Goal: Information Seeking & Learning: Check status

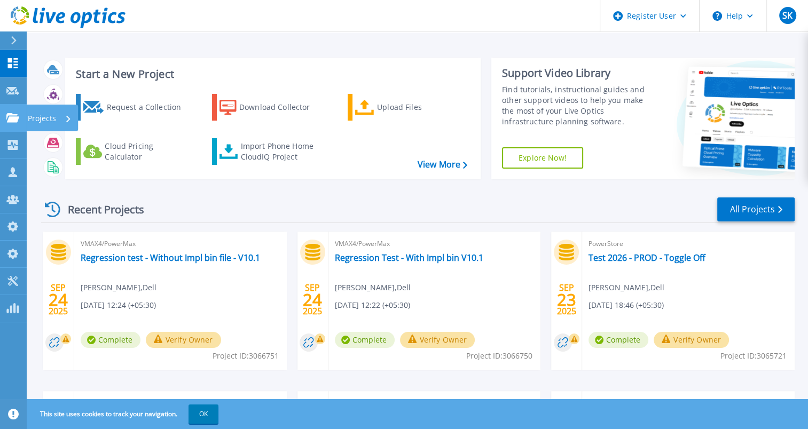
click at [0, 118] on html "Register User Help SK Dell Admin User Sachin Koshti Sachin.Koshti@dell.com Dell…" at bounding box center [404, 194] width 808 height 388
click at [11, 122] on icon at bounding box center [12, 117] width 13 height 9
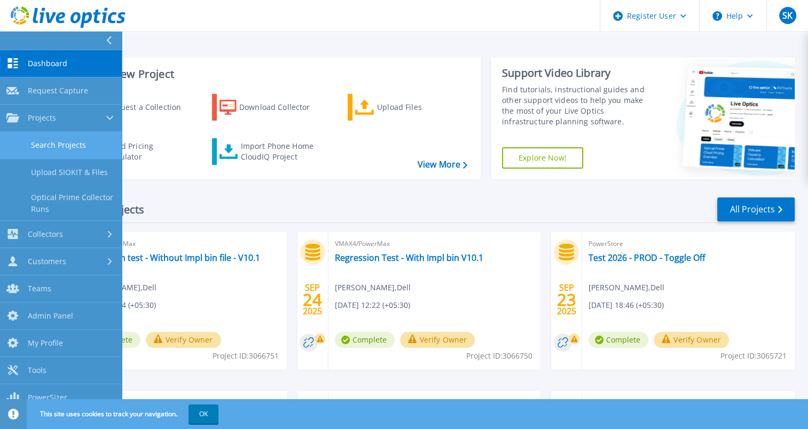
click at [60, 158] on link "Search Projects" at bounding box center [61, 145] width 122 height 27
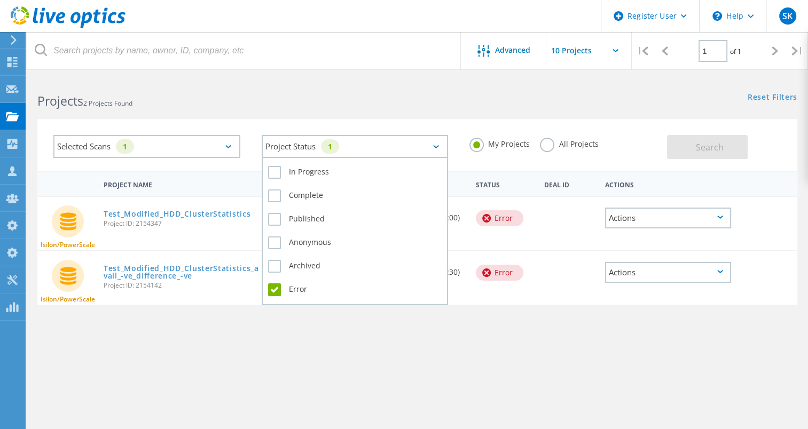
click at [315, 146] on div "Project Status 1" at bounding box center [355, 146] width 187 height 23
click at [275, 287] on label "Error" at bounding box center [355, 290] width 174 height 13
click at [0, 0] on input "Error" at bounding box center [0, 0] width 0 height 0
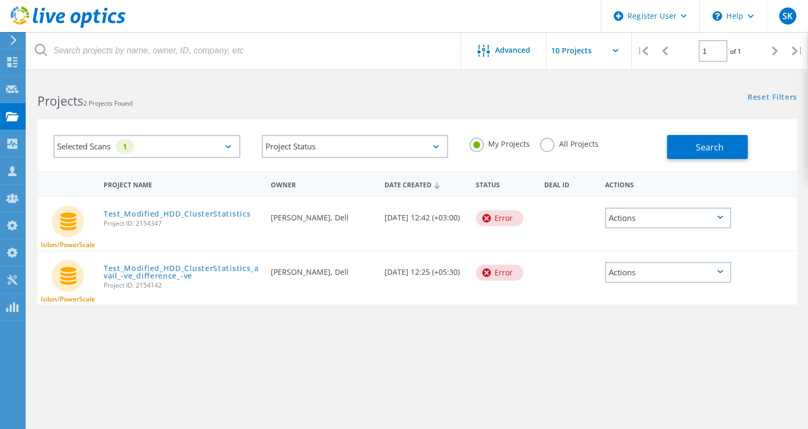
click at [169, 155] on div "Selected Scans 1" at bounding box center [146, 146] width 187 height 23
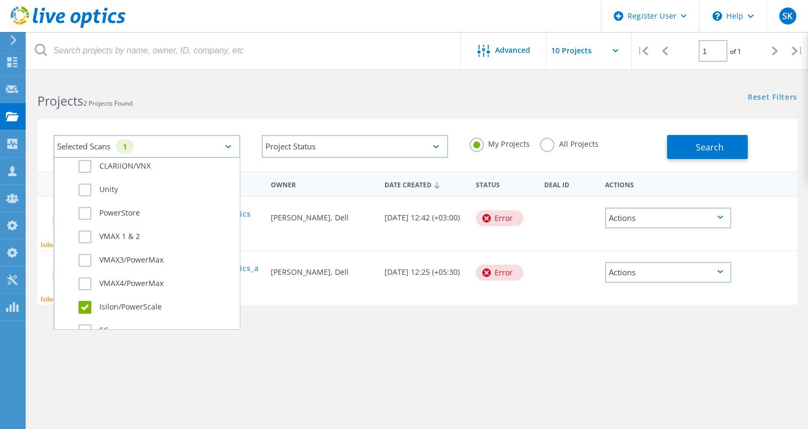
scroll to position [265, 0]
click at [105, 208] on label "PowerStore" at bounding box center [156, 209] width 155 height 13
click at [0, 0] on input "PowerStore" at bounding box center [0, 0] width 0 height 0
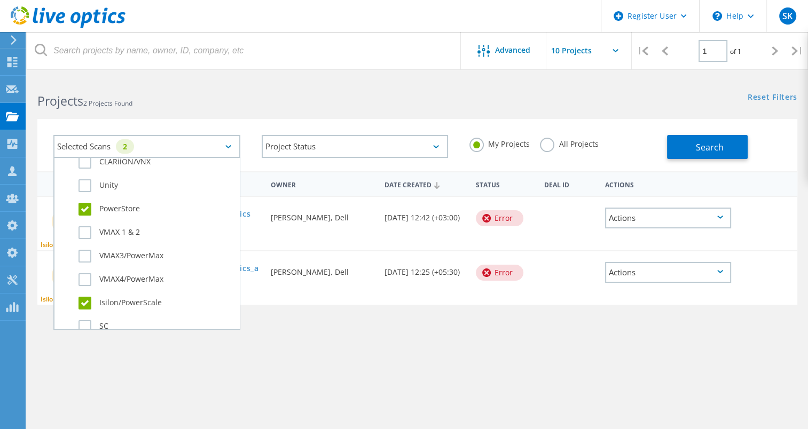
click at [84, 303] on label "Isilon/PowerScale" at bounding box center [156, 303] width 155 height 13
click at [0, 0] on input "Isilon/PowerScale" at bounding box center [0, 0] width 0 height 0
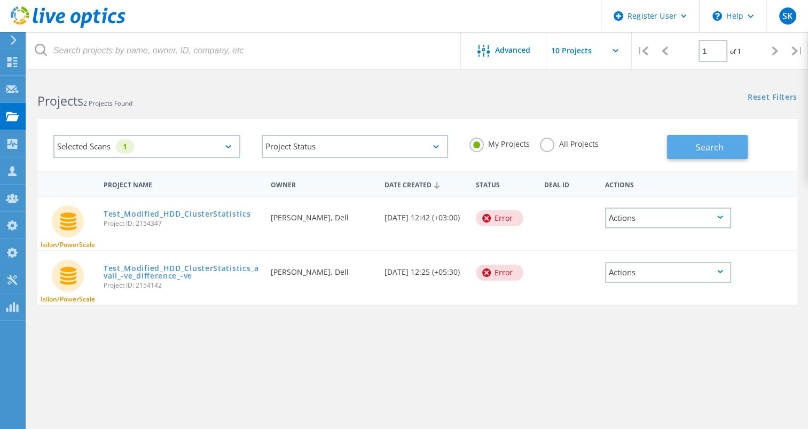
click at [709, 146] on span "Search" at bounding box center [710, 148] width 28 height 12
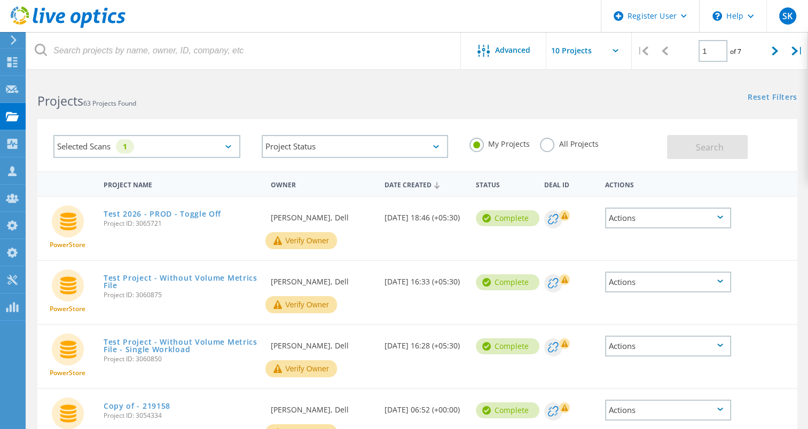
click at [547, 148] on label "All Projects" at bounding box center [569, 143] width 58 height 10
click at [0, 0] on input "All Projects" at bounding box center [0, 0] width 0 height 0
click at [701, 152] on span "Search" at bounding box center [710, 148] width 28 height 12
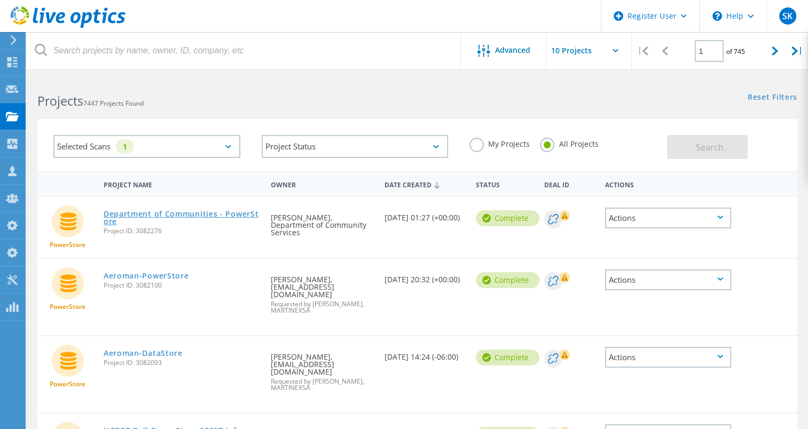
click at [232, 212] on link "Department of Communities - PowerStore" at bounding box center [182, 217] width 156 height 15
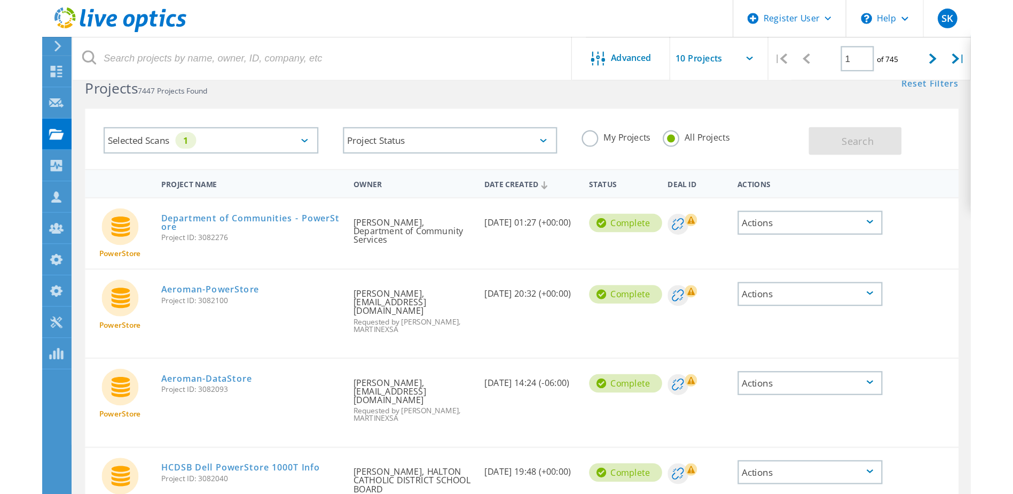
scroll to position [25, 0]
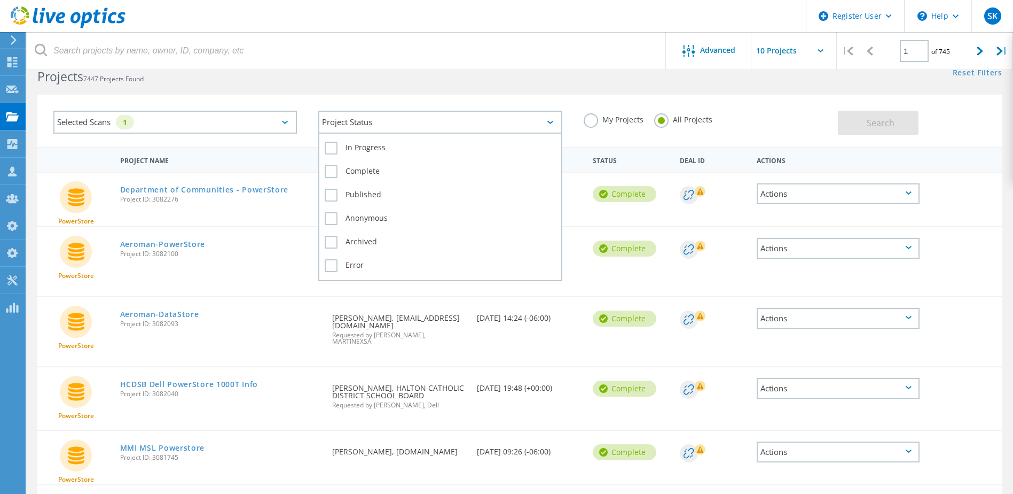
click at [431, 123] on div "Project Status" at bounding box center [440, 122] width 244 height 23
click at [355, 262] on label "Error" at bounding box center [440, 265] width 231 height 13
click at [0, 0] on input "Error" at bounding box center [0, 0] width 0 height 0
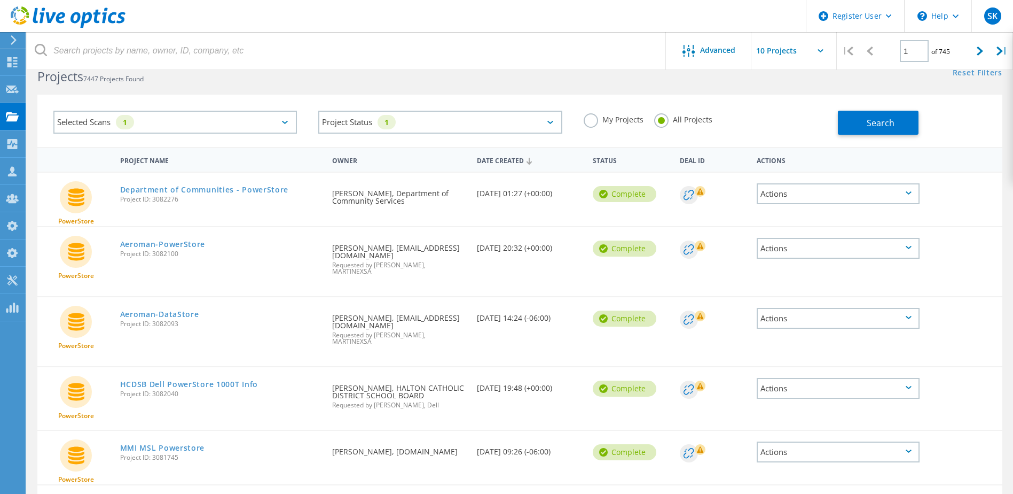
click at [167, 130] on div "Selected Scans 1" at bounding box center [175, 122] width 244 height 23
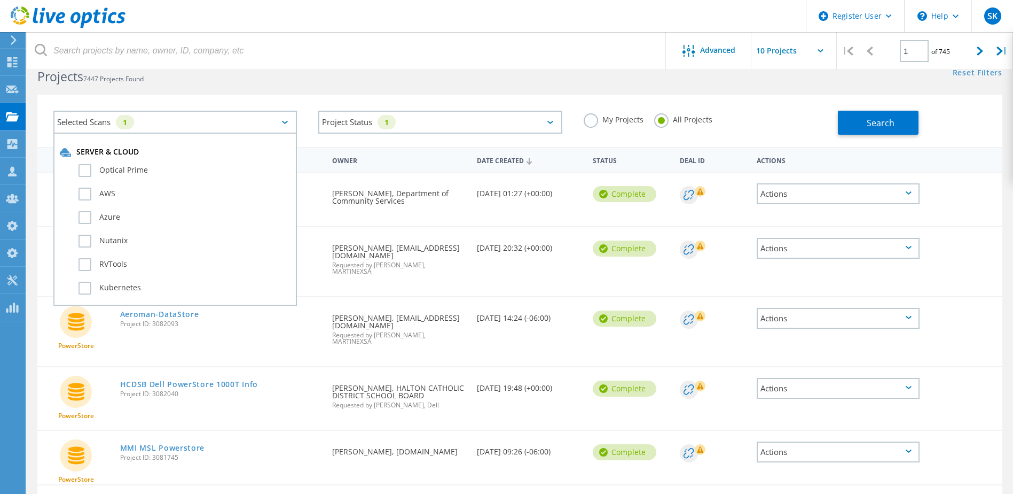
scroll to position [214, 0]
click at [84, 236] on label "PowerStore" at bounding box center [185, 236] width 212 height 13
click at [0, 0] on input "PowerStore" at bounding box center [0, 0] width 0 height 0
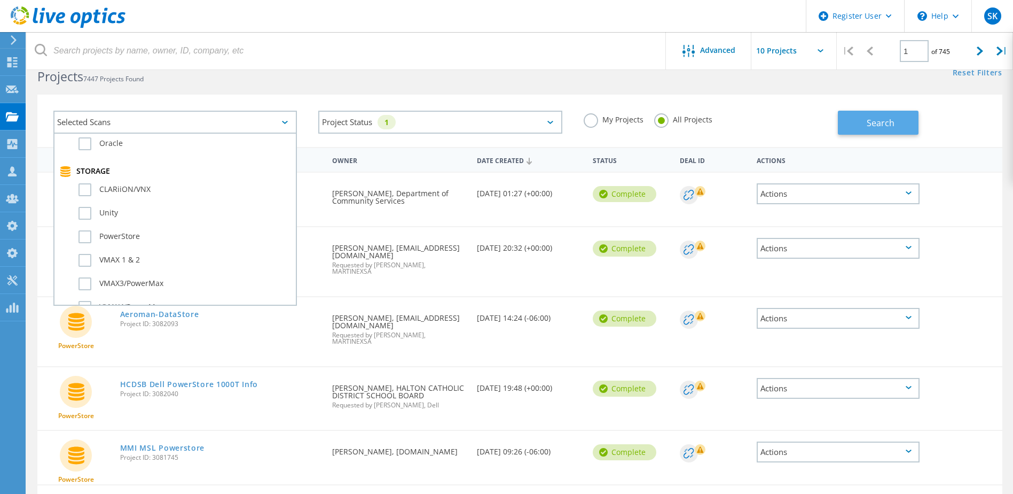
click at [816, 118] on span "Search" at bounding box center [881, 123] width 28 height 12
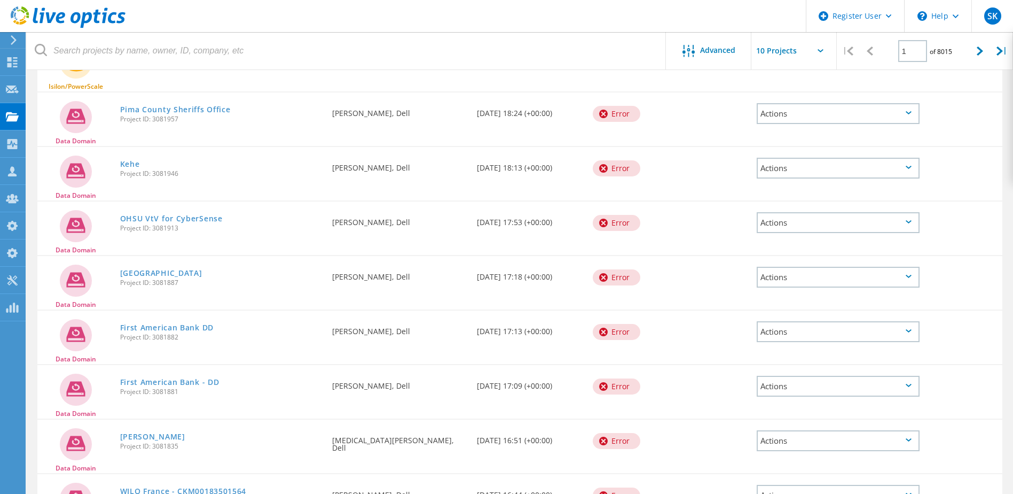
scroll to position [131, 0]
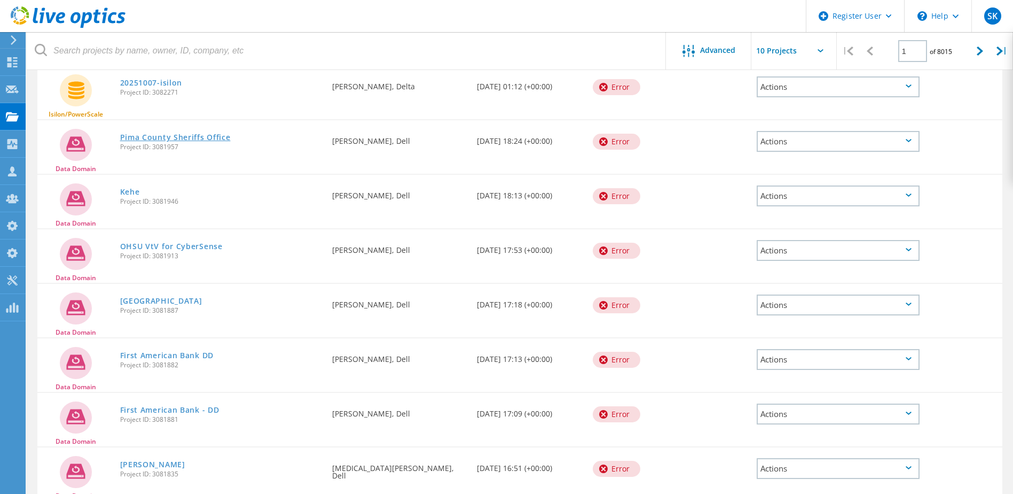
click at [189, 136] on link "Pima County Sheriffs Office" at bounding box center [175, 137] width 111 height 7
click at [132, 189] on link "Kehe" at bounding box center [130, 191] width 20 height 7
click at [199, 246] on link "OHSU VtV for CyberSense" at bounding box center [171, 245] width 103 height 7
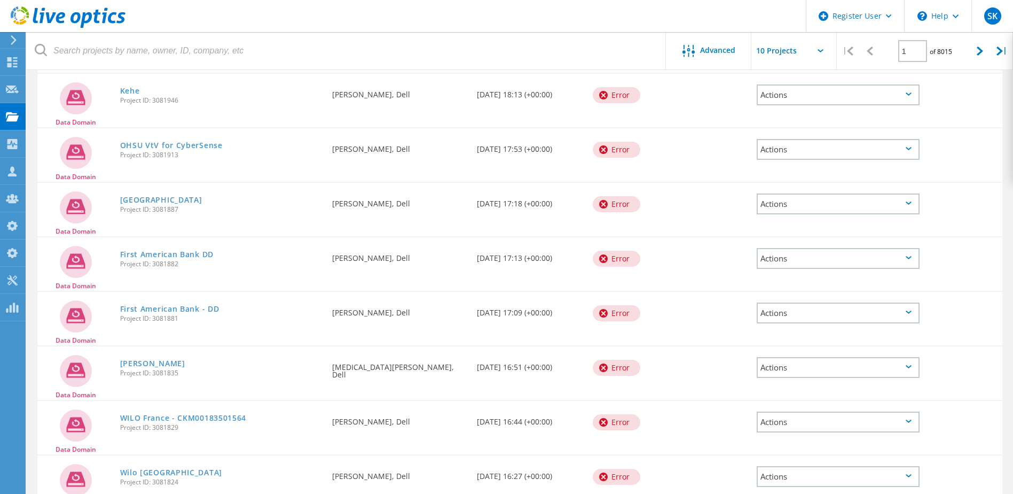
scroll to position [290, 0]
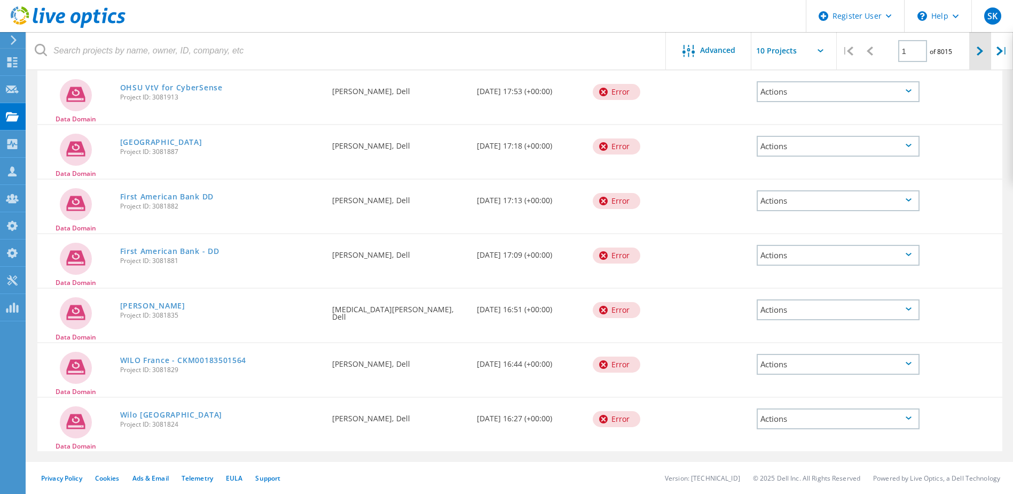
click at [816, 51] on icon at bounding box center [980, 50] width 6 height 9
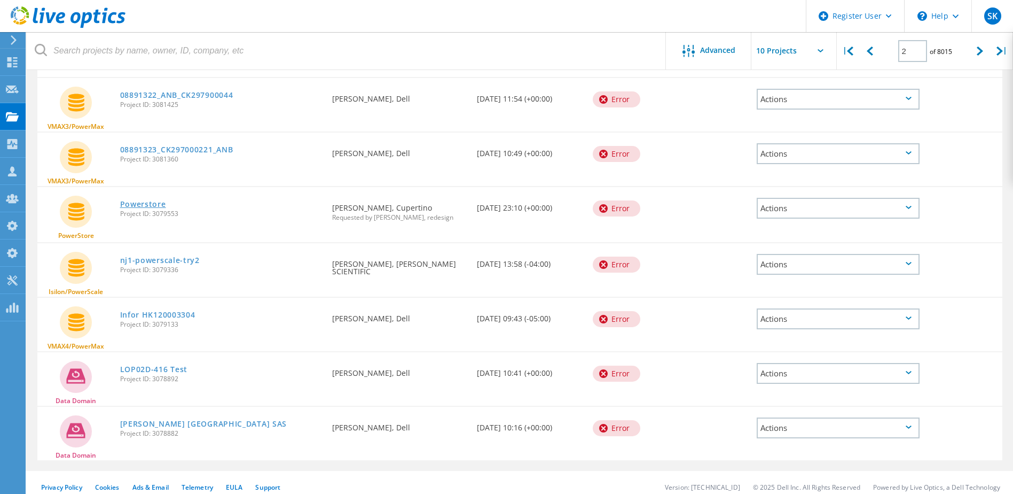
click at [138, 200] on link "Powerstore" at bounding box center [143, 203] width 46 height 7
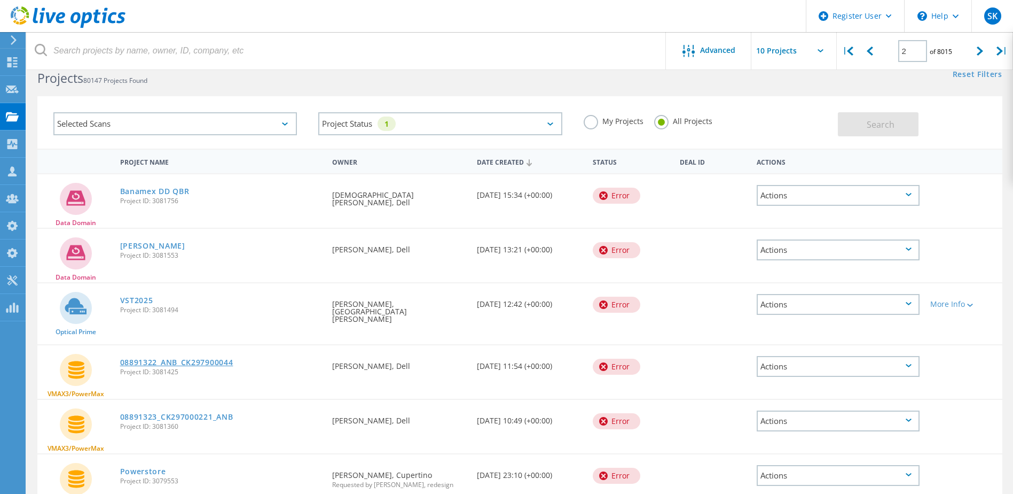
click at [207, 358] on link "08891322_ANB_CK297900044" at bounding box center [176, 361] width 113 height 7
click at [226, 413] on link "08891323_CK297000221_ANB" at bounding box center [176, 416] width 113 height 7
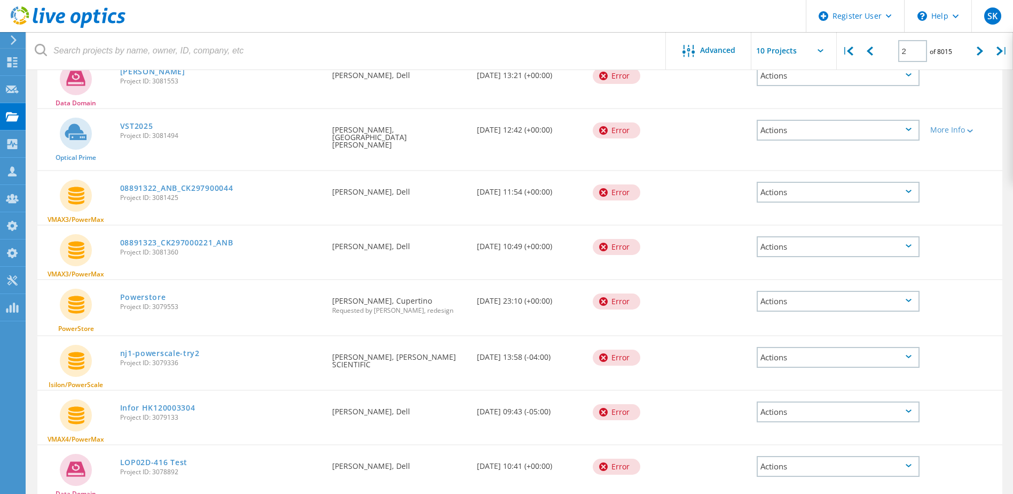
scroll to position [292, 0]
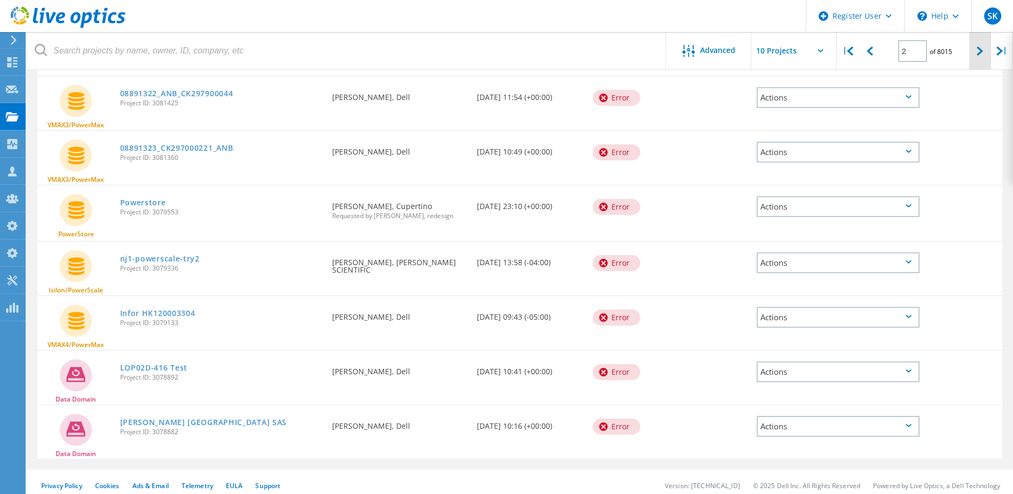
click at [816, 49] on div at bounding box center [980, 51] width 22 height 38
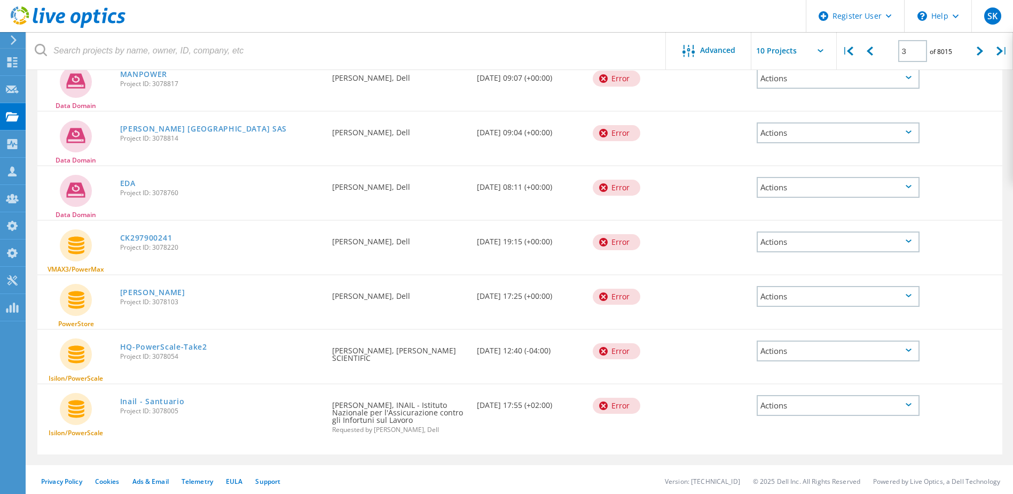
scroll to position [307, 0]
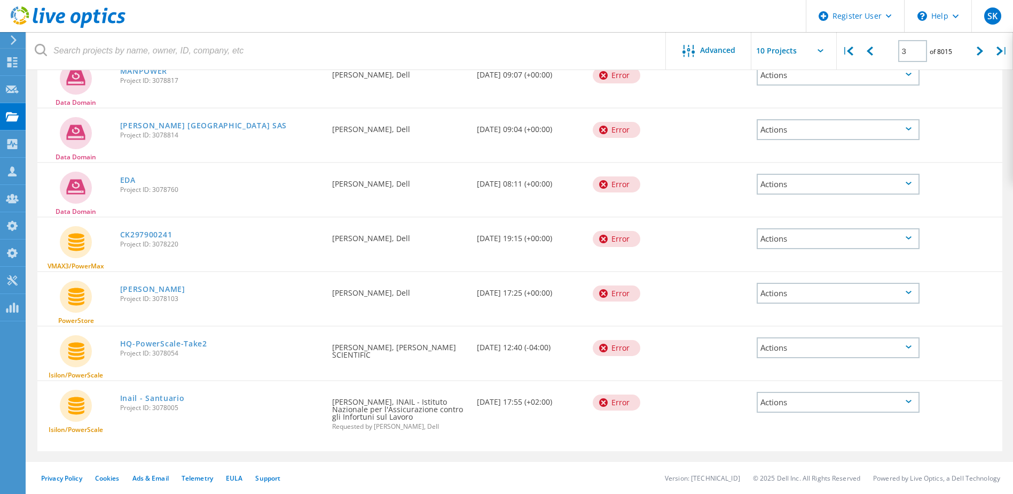
drag, startPoint x: 130, startPoint y: 291, endPoint x: 143, endPoint y: 289, distance: 13.5
click at [130, 291] on link "bob" at bounding box center [152, 288] width 65 height 7
click at [816, 52] on icon at bounding box center [870, 50] width 6 height 9
type input "2"
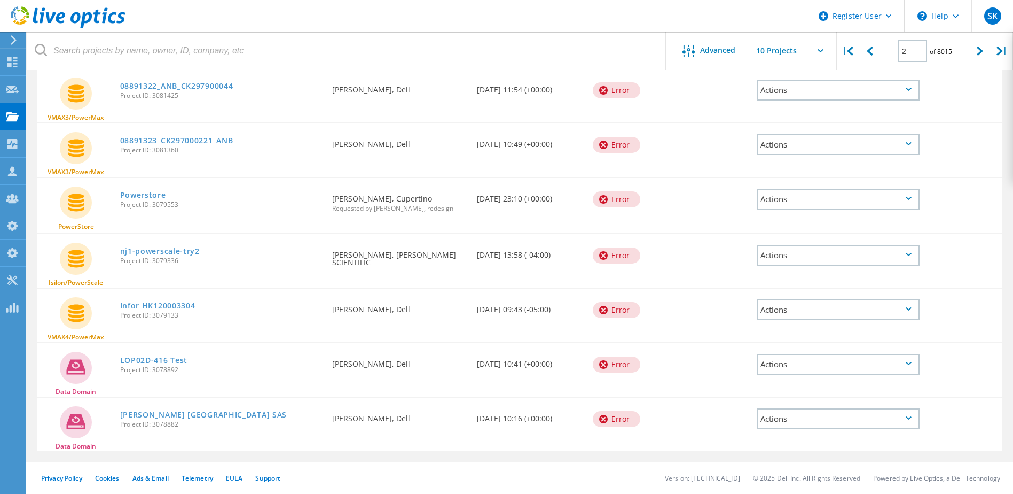
scroll to position [292, 0]
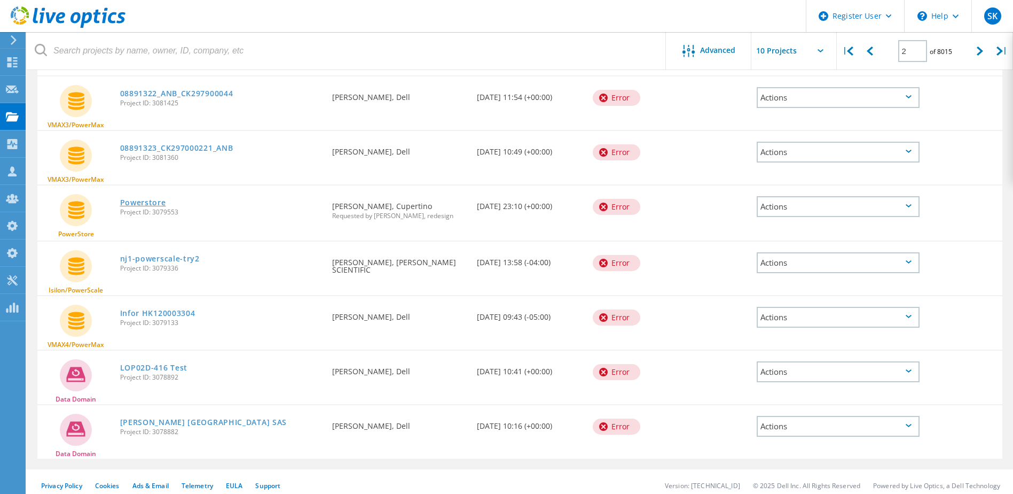
click at [142, 199] on link "Powerstore" at bounding box center [143, 202] width 46 height 7
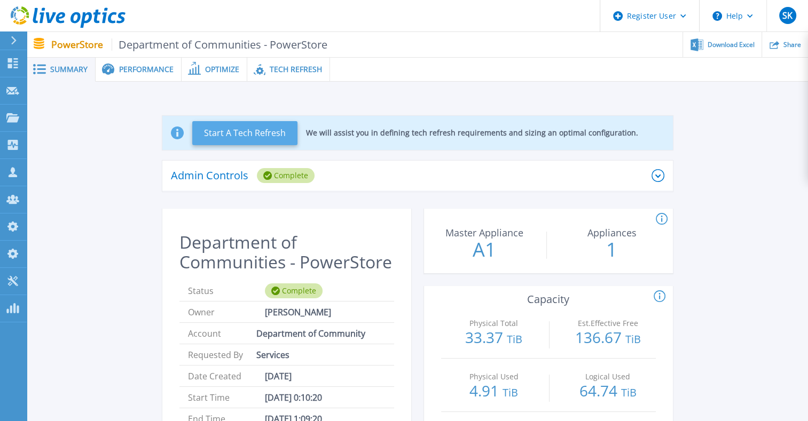
click at [262, 137] on button "Start A Tech Refresh" at bounding box center [244, 133] width 105 height 24
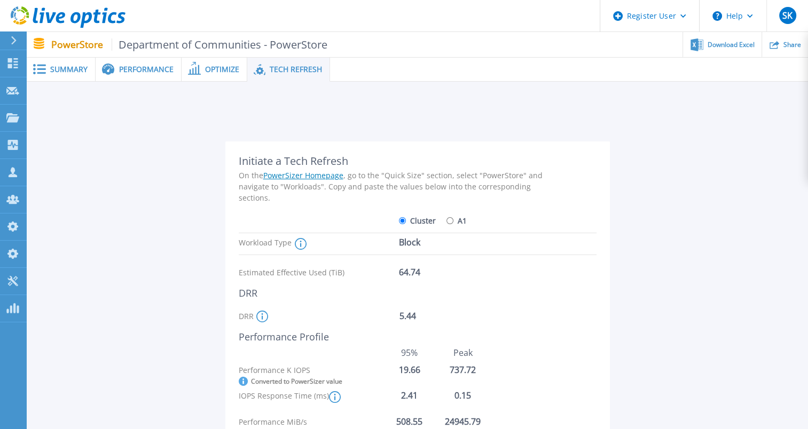
click at [449, 221] on input "A1" at bounding box center [450, 220] width 7 height 7
radio input "true"
click at [404, 221] on input "Cluster" at bounding box center [402, 220] width 7 height 7
radio input "true"
radio input "false"
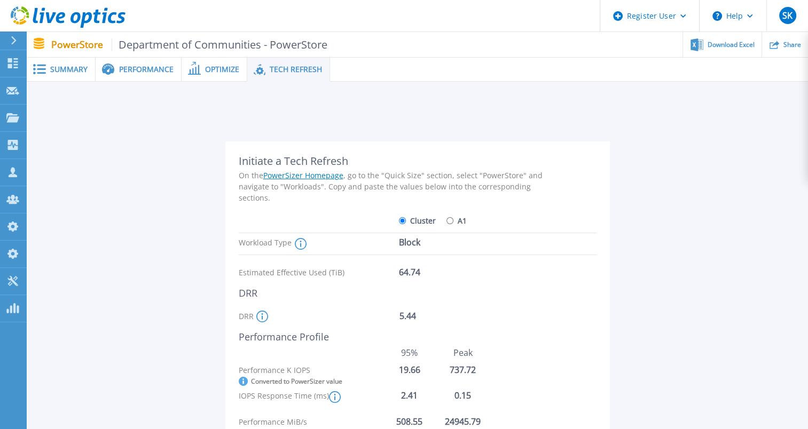
click at [298, 245] on icon at bounding box center [301, 244] width 12 height 12
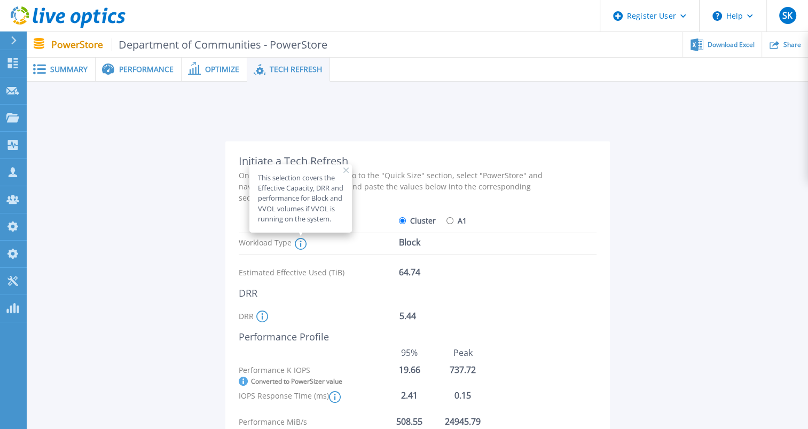
click at [343, 170] on icon at bounding box center [345, 170] width 5 height 5
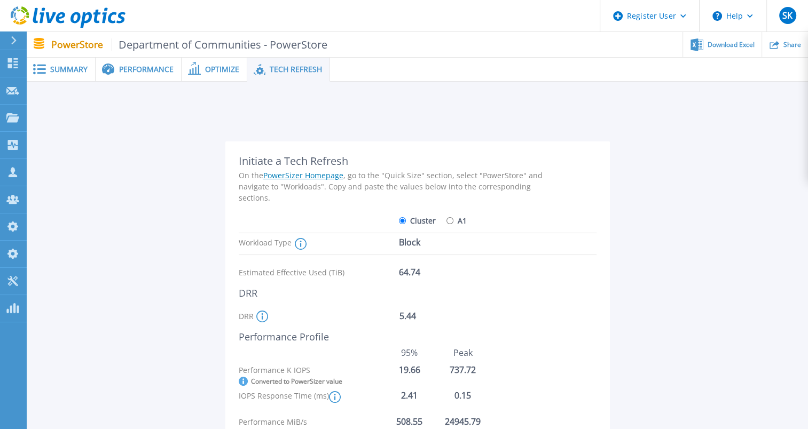
click at [193, 64] on icon at bounding box center [194, 68] width 13 height 13
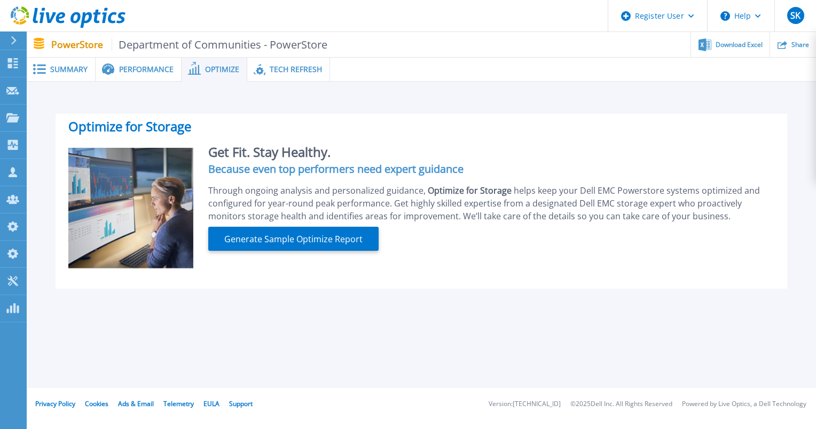
click at [135, 66] on span "Performance" at bounding box center [146, 69] width 54 height 7
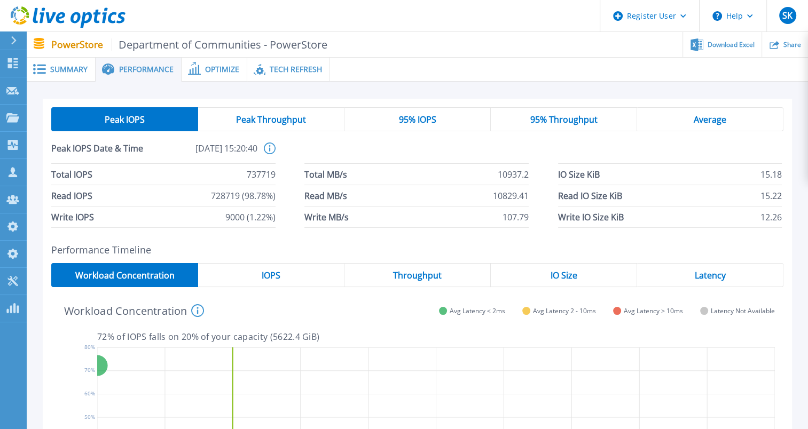
click at [69, 66] on span "Summary" at bounding box center [68, 69] width 37 height 7
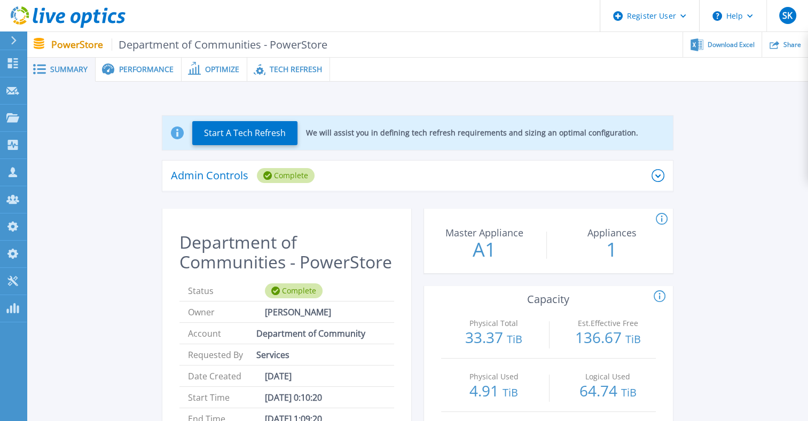
click at [128, 79] on div "Performance" at bounding box center [139, 70] width 86 height 24
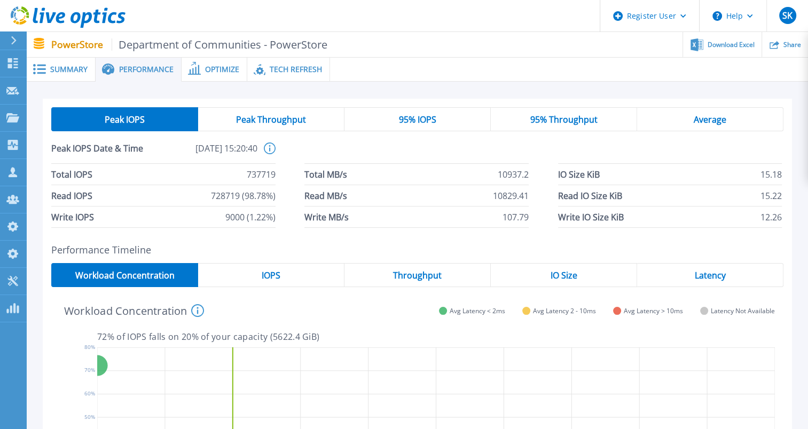
click at [80, 73] on span "Summary" at bounding box center [68, 69] width 37 height 7
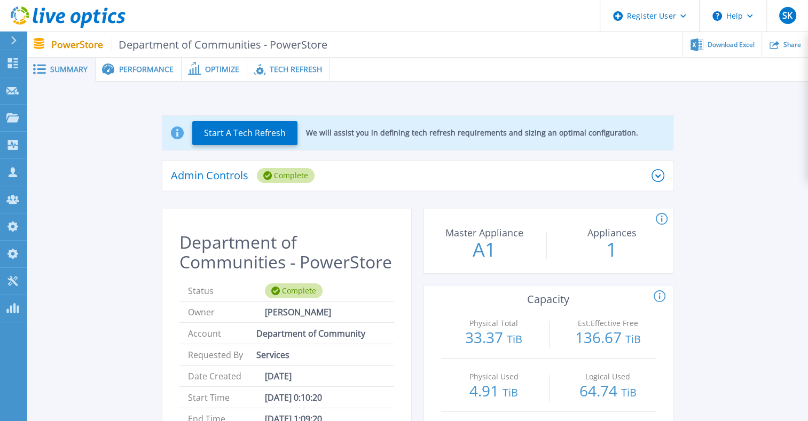
click at [296, 73] on span "Tech Refresh" at bounding box center [296, 69] width 52 height 7
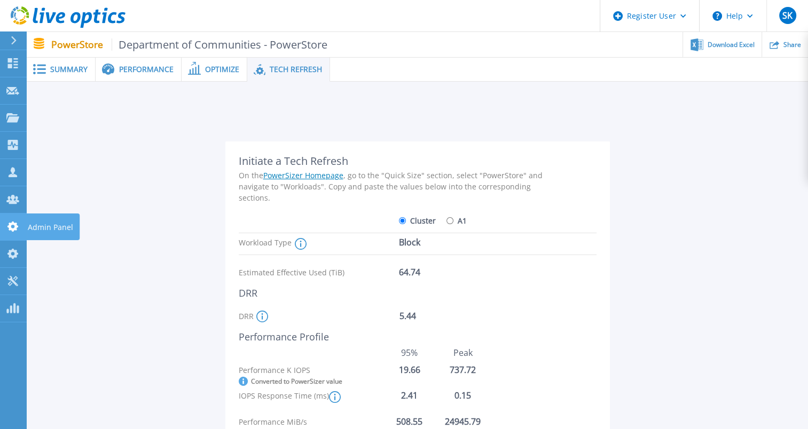
click at [13, 224] on icon at bounding box center [12, 227] width 11 height 10
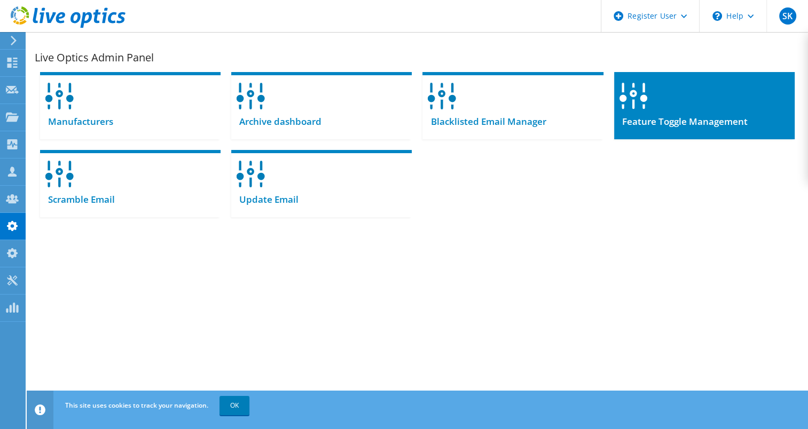
click at [677, 124] on span "Feature Toggle Management" at bounding box center [681, 122] width 134 height 12
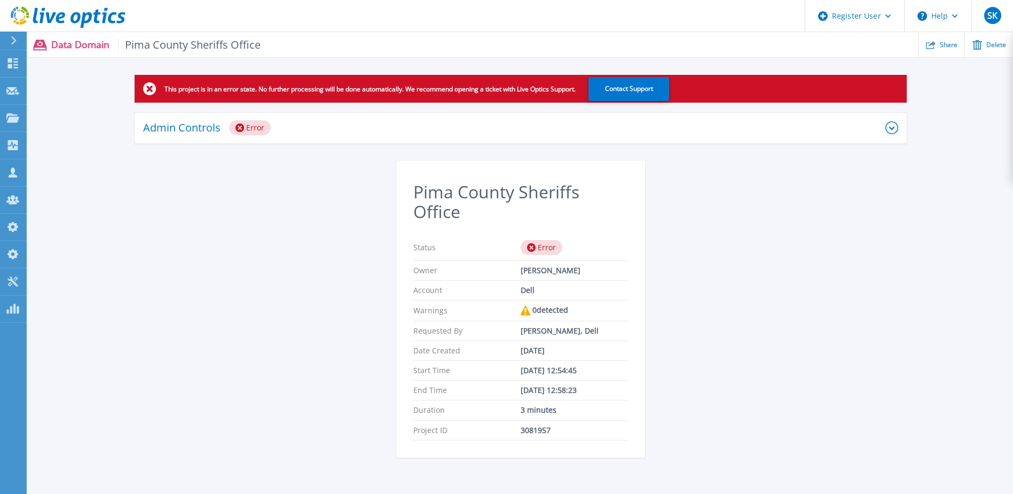
click at [274, 138] on div "Admin Controls Error" at bounding box center [521, 128] width 772 height 31
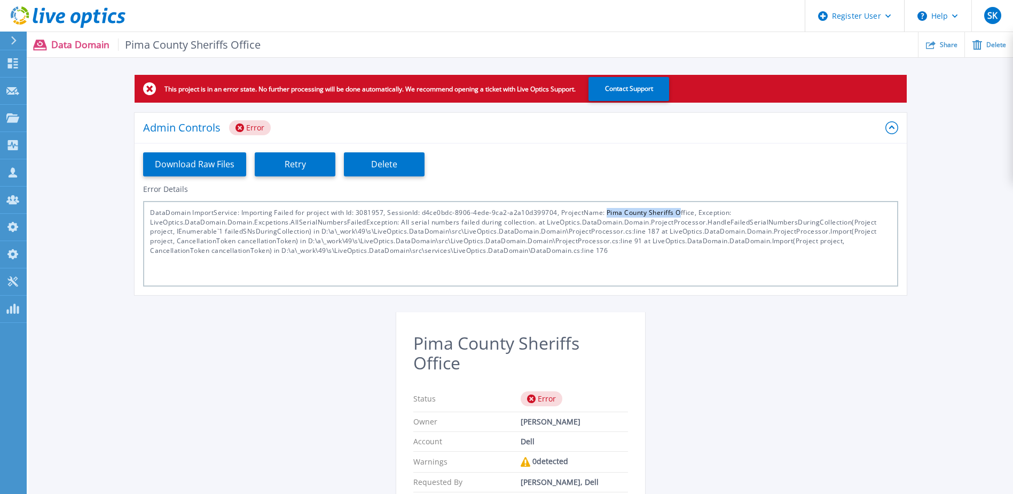
drag, startPoint x: 606, startPoint y: 213, endPoint x: 681, endPoint y: 213, distance: 75.3
click at [681, 213] on div "DataDomain ImportService: Importing Failed for project with Id: 3081957, Sessio…" at bounding box center [520, 243] width 755 height 85
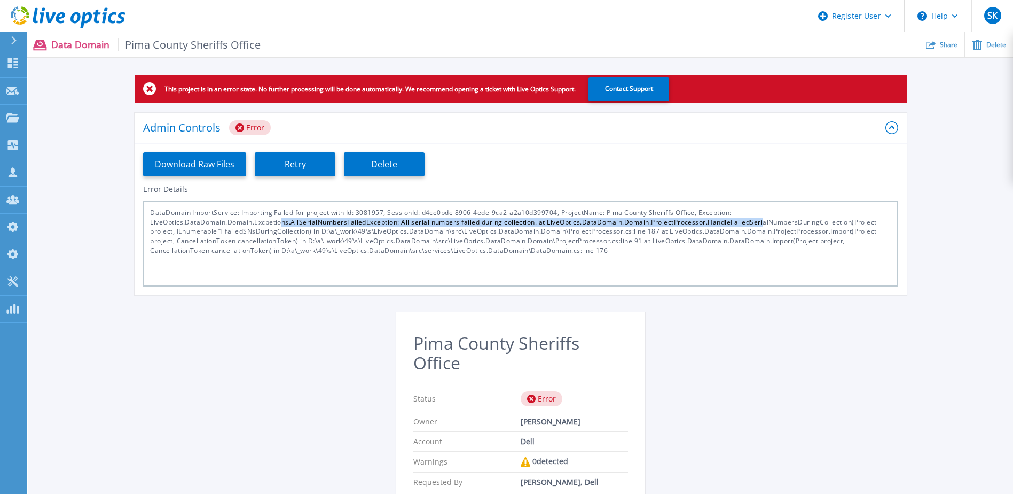
drag, startPoint x: 283, startPoint y: 222, endPoint x: 764, endPoint y: 220, distance: 481.8
click at [764, 220] on div "DataDomain ImportService: Importing Failed for project with Id: 3081957, Sessio…" at bounding box center [520, 243] width 755 height 85
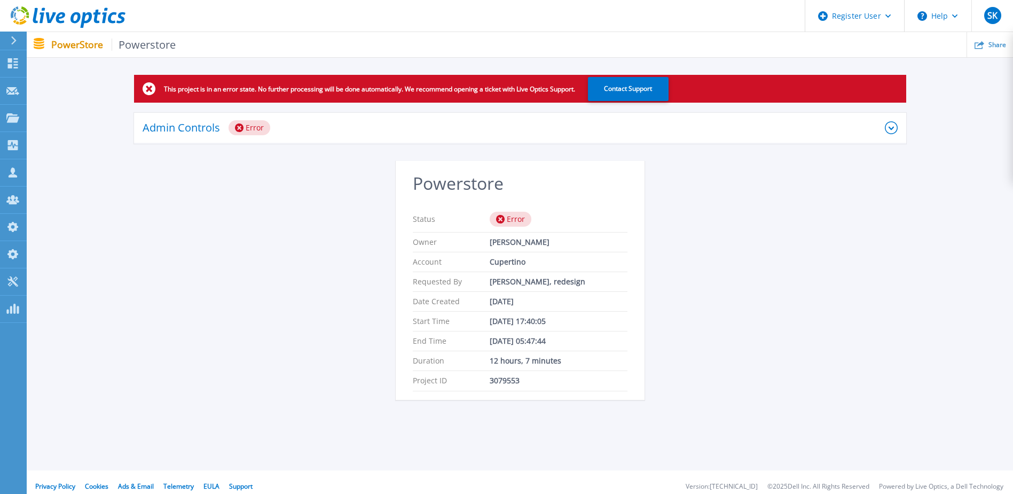
click at [252, 120] on div "Admin Controls Error" at bounding box center [520, 128] width 772 height 31
click at [315, 134] on div "Admin Controls Error" at bounding box center [514, 127] width 742 height 15
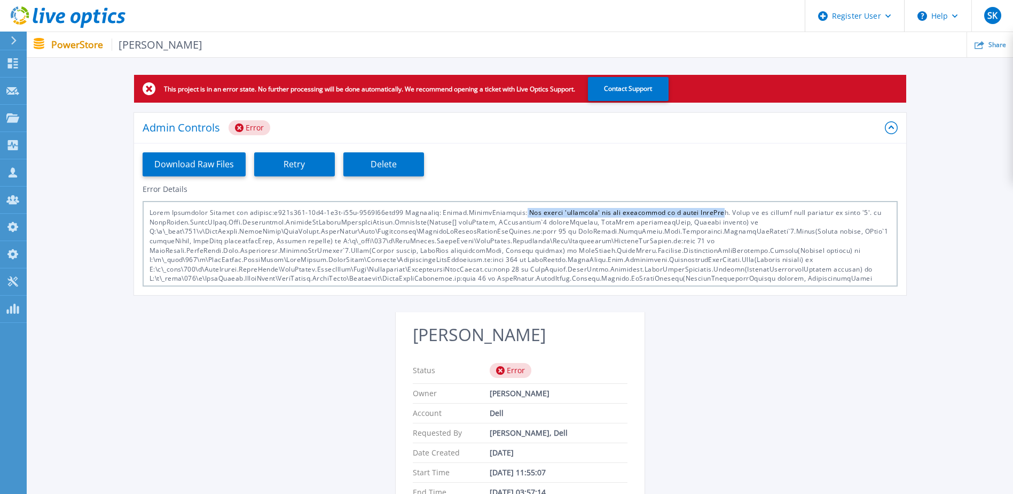
drag, startPoint x: 516, startPoint y: 214, endPoint x: 713, endPoint y: 209, distance: 196.6
click at [713, 209] on div at bounding box center [520, 243] width 755 height 85
click at [521, 244] on div at bounding box center [520, 243] width 755 height 85
drag, startPoint x: 400, startPoint y: 212, endPoint x: 717, endPoint y: 214, distance: 317.3
click at [717, 214] on div at bounding box center [520, 243] width 755 height 85
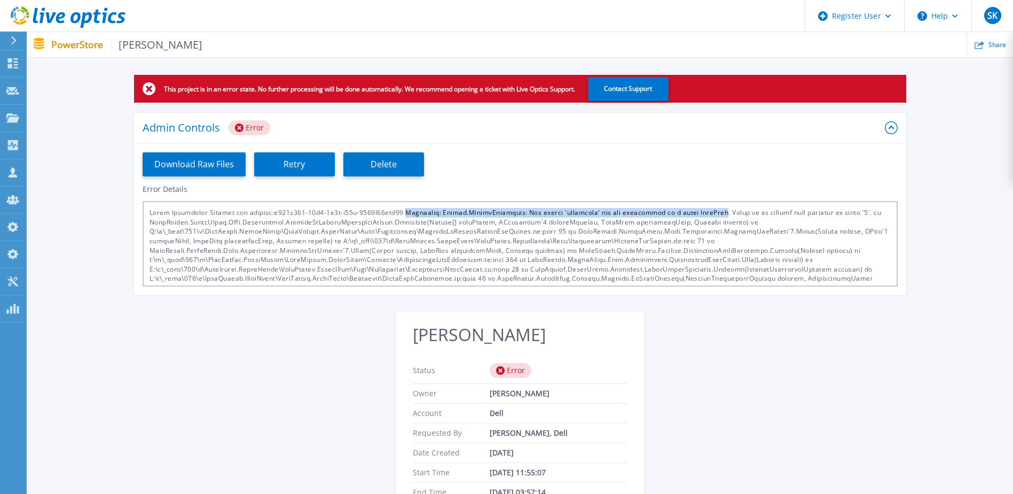
copy div "Exception: System.FormatException: The string 'timestamp' was not recognized as…"
click at [446, 230] on div at bounding box center [520, 243] width 755 height 85
drag, startPoint x: 518, startPoint y: 212, endPoint x: 717, endPoint y: 217, distance: 198.8
click at [717, 217] on div at bounding box center [520, 243] width 755 height 85
copy div "The string 'timestamp' was not recognized as a valid DateTime"
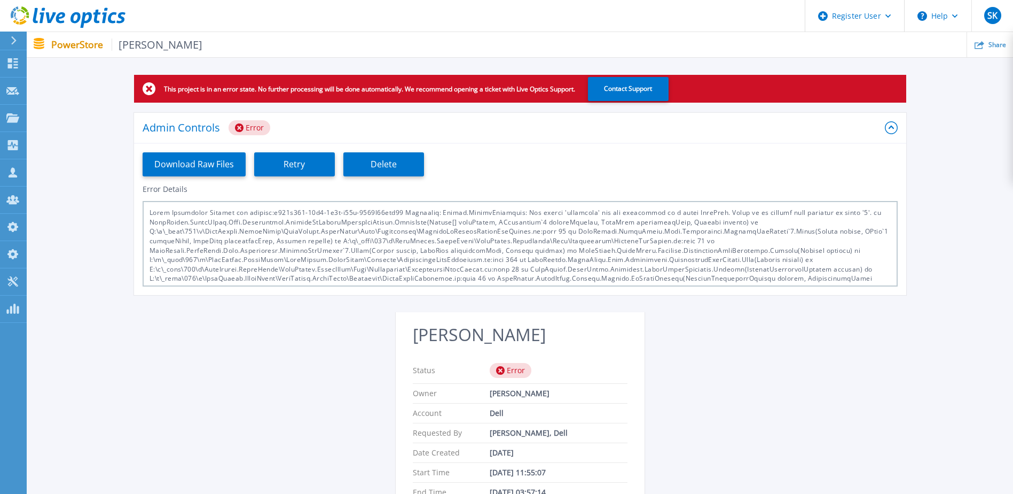
click at [268, 362] on div "This project is in an error state. No further processing will be done automatic…" at bounding box center [520, 319] width 987 height 489
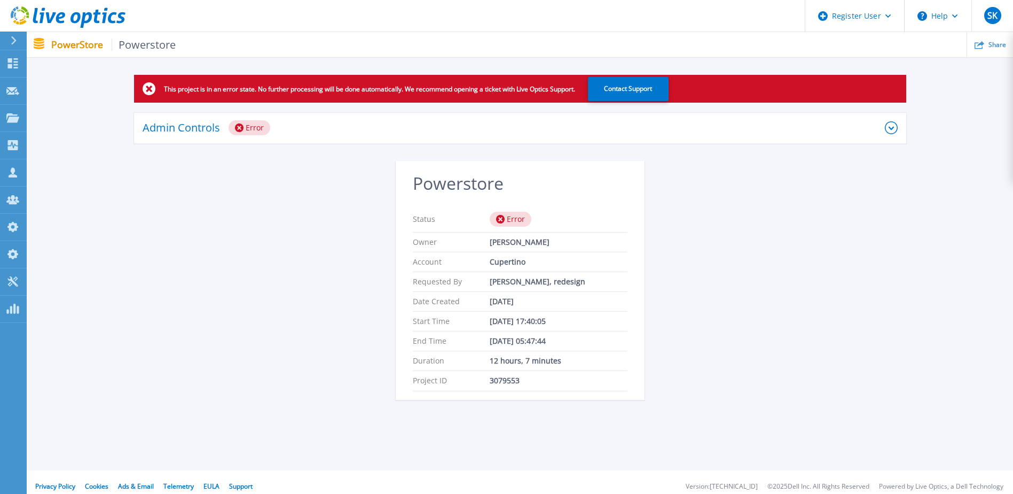
click at [334, 124] on div "Admin Controls Error" at bounding box center [514, 127] width 742 height 15
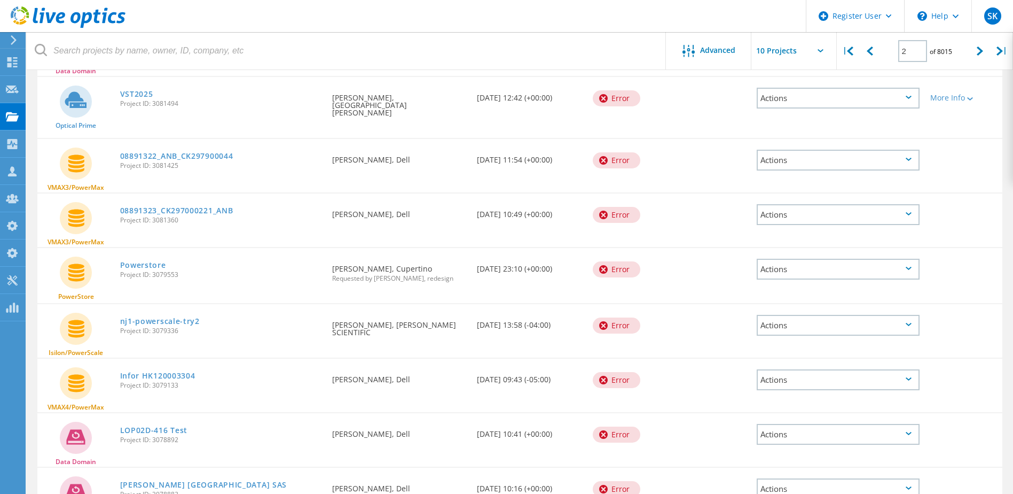
scroll to position [267, 0]
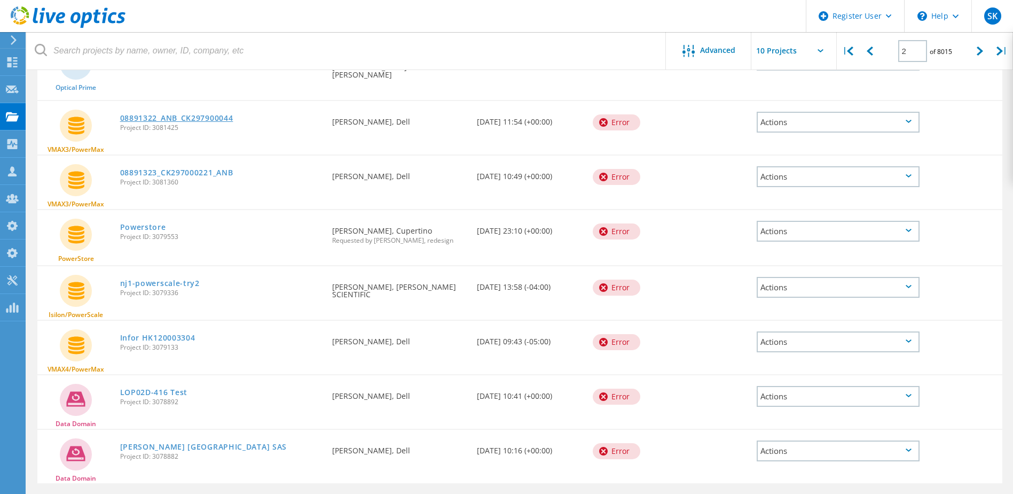
click at [193, 114] on link "08891322_ANB_CK297900044" at bounding box center [176, 117] width 113 height 7
click at [226, 169] on link "08891323_CK297000221_ANB" at bounding box center [176, 172] width 113 height 7
